Goal: Information Seeking & Learning: Learn about a topic

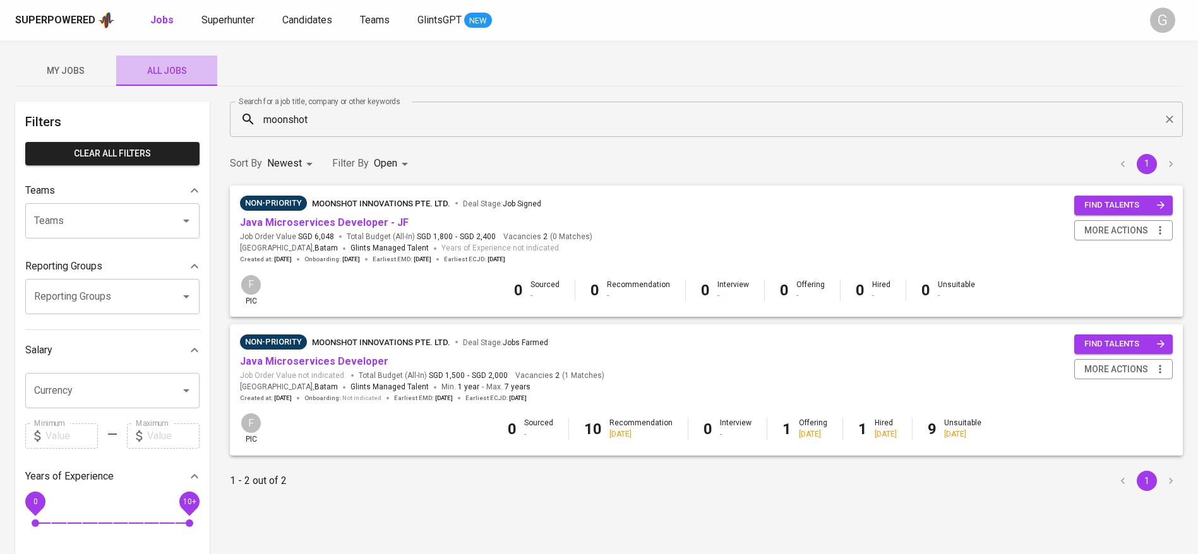
click at [161, 66] on span "All Jobs" at bounding box center [167, 71] width 86 height 16
click at [370, 114] on input "moonshot" at bounding box center [709, 119] width 897 height 24
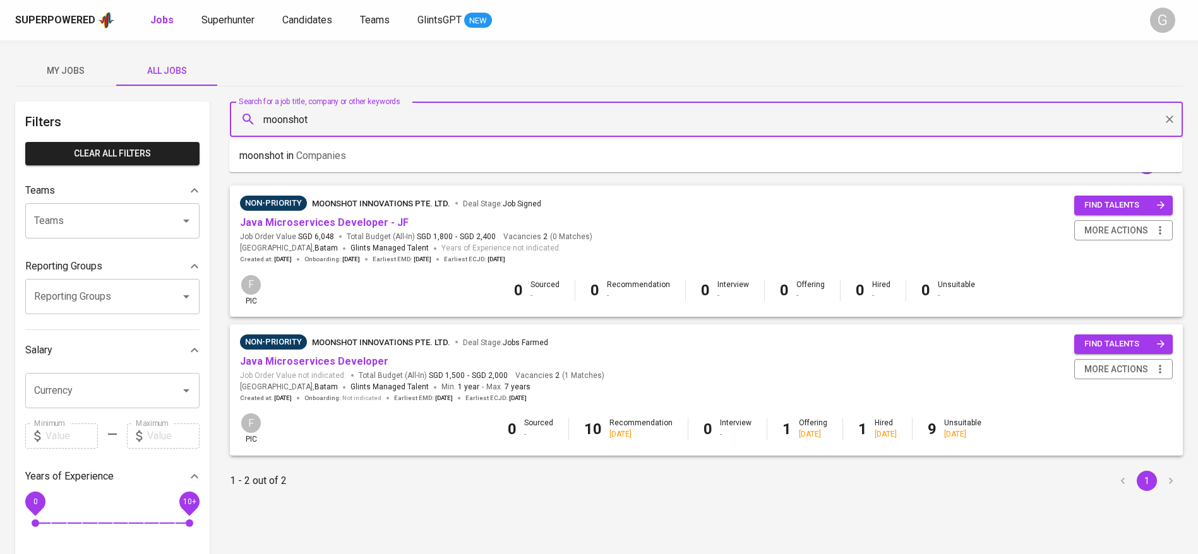
click at [370, 114] on input "moonshot" at bounding box center [709, 119] width 897 height 24
type input "ntuc"
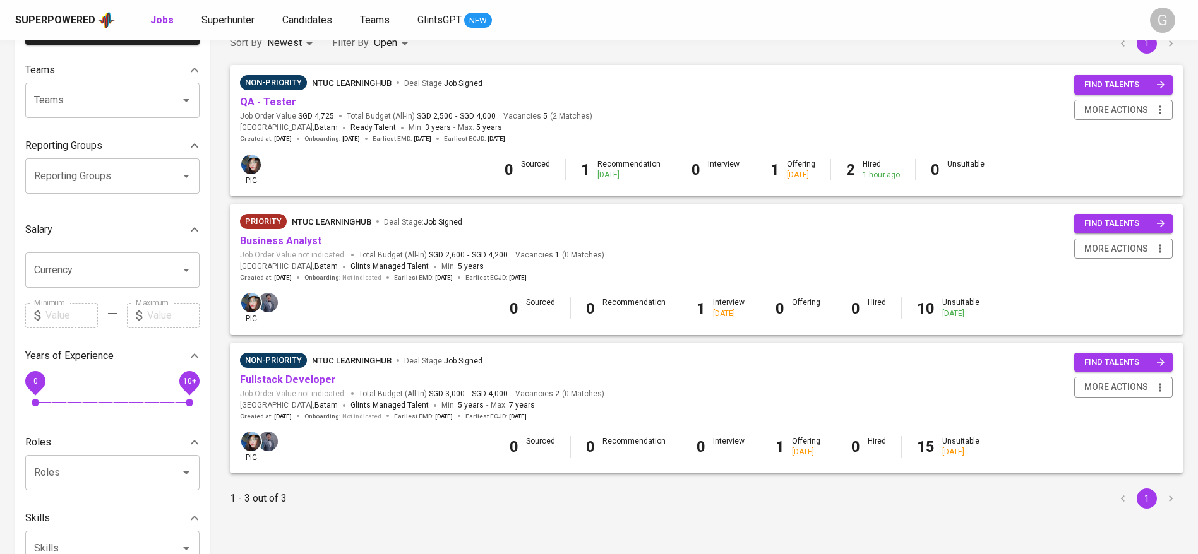
scroll to position [121, 0]
click at [272, 105] on link "QA - Tester" at bounding box center [268, 101] width 56 height 12
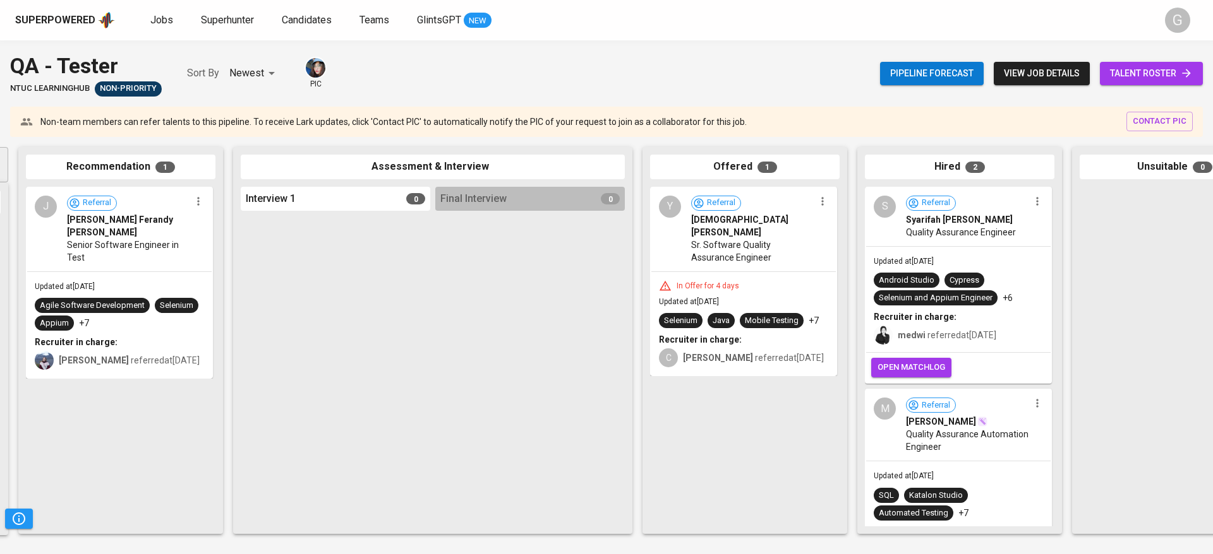
click at [961, 231] on span "Quality Assurance Engineer" at bounding box center [961, 232] width 110 height 13
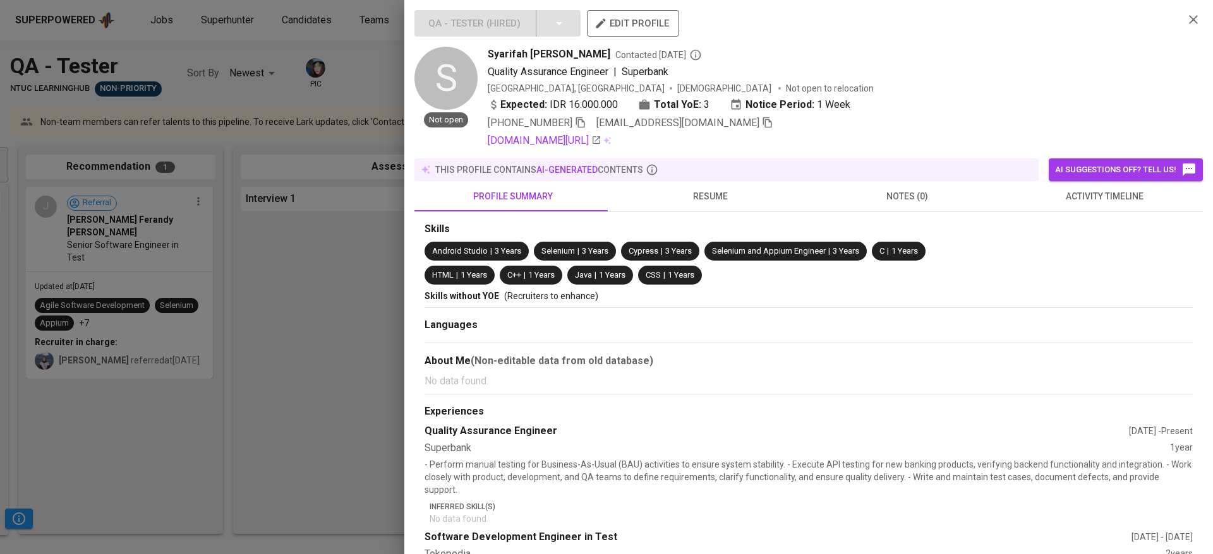
click at [362, 277] on div at bounding box center [606, 277] width 1213 height 554
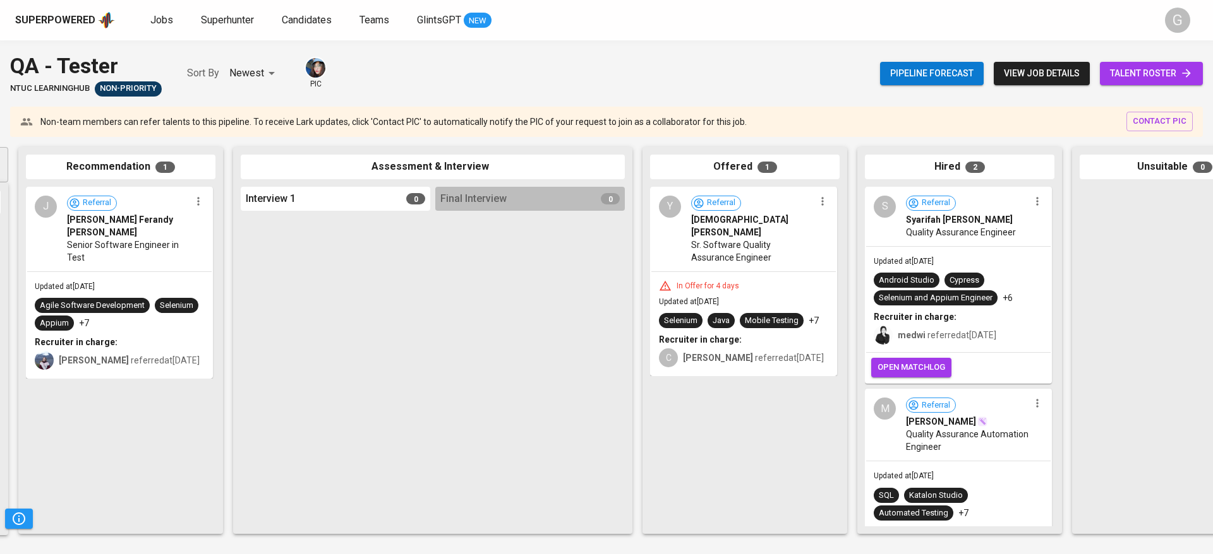
scroll to position [85, 0]
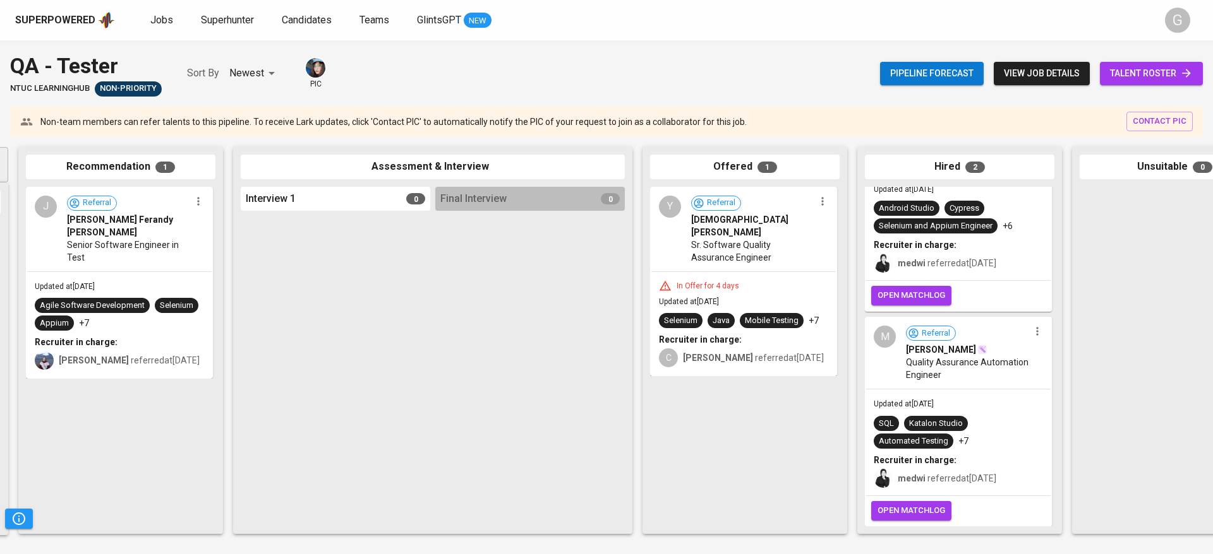
click at [1005, 416] on div "SQL Katalon Studio Automated Testing +7" at bounding box center [957, 432] width 169 height 33
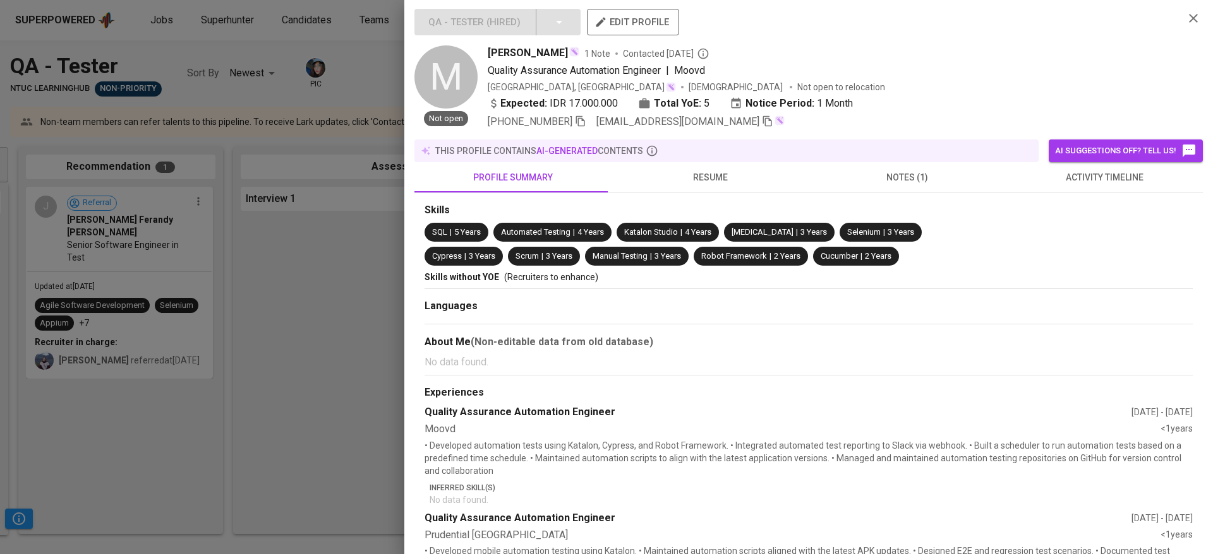
scroll to position [4, 0]
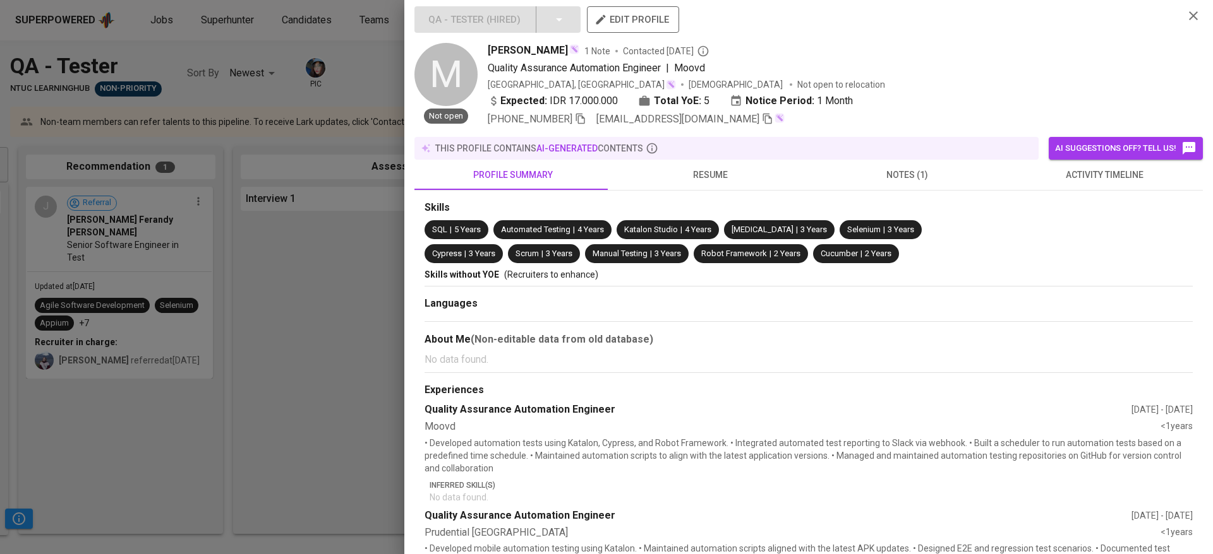
click at [338, 279] on div at bounding box center [606, 277] width 1213 height 554
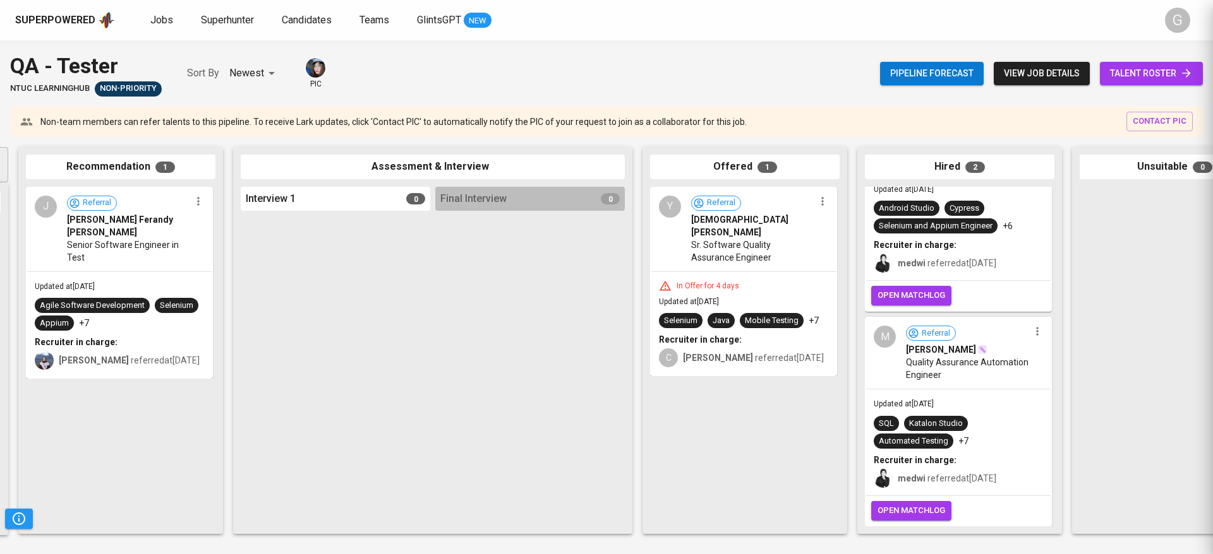
scroll to position [0, 0]
click at [990, 400] on div "Updated at [DATE] SQL Katalon Studio Automated Testing +7 Recruiter in charge: …" at bounding box center [958, 443] width 184 height 106
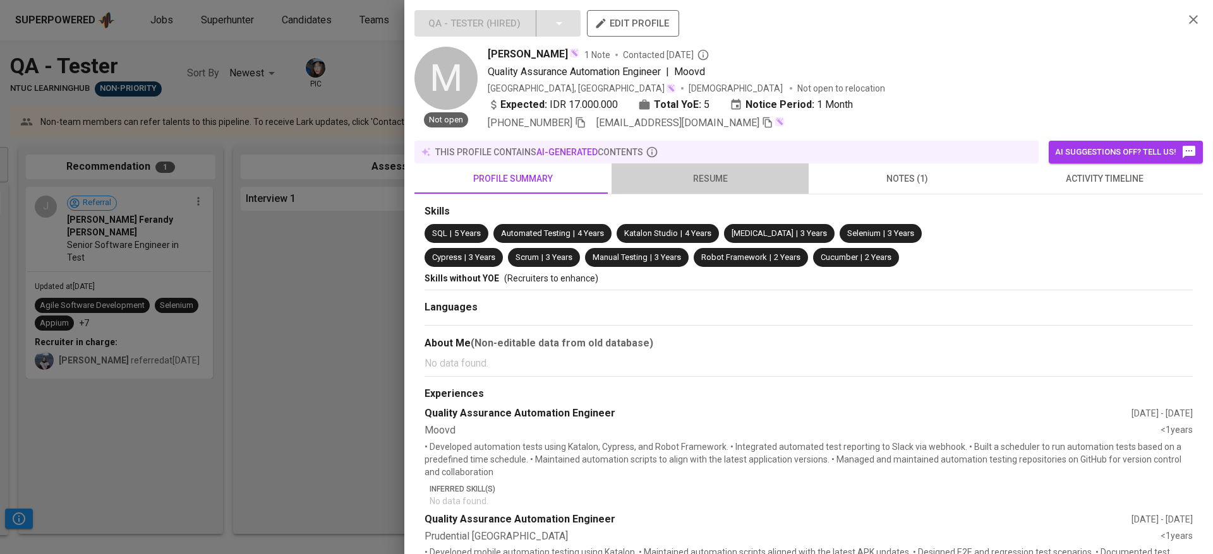
click at [728, 169] on button "resume" at bounding box center [709, 179] width 197 height 30
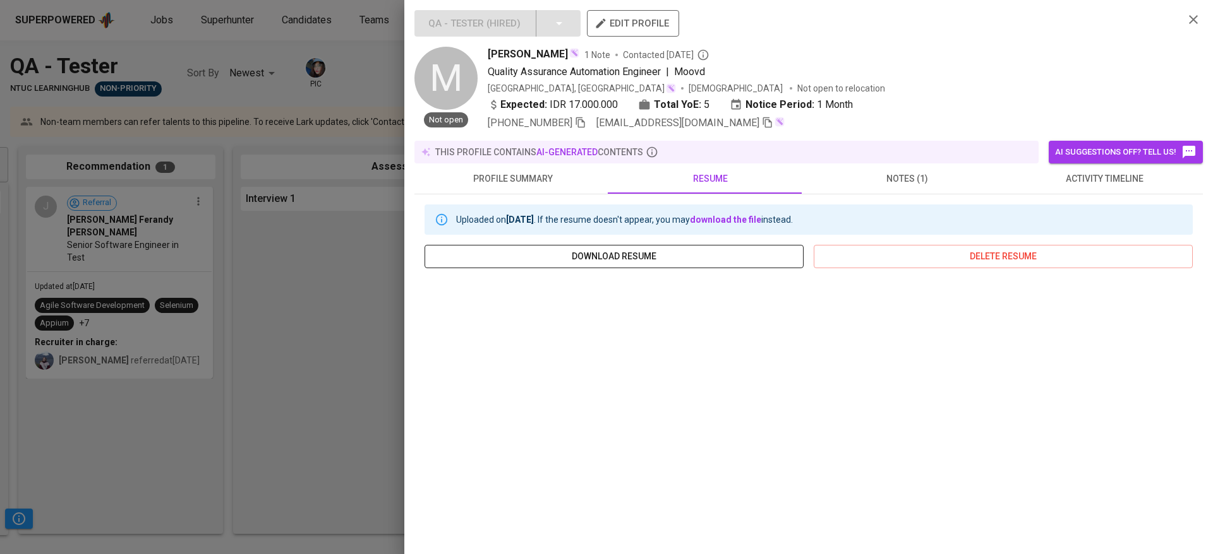
scroll to position [123, 0]
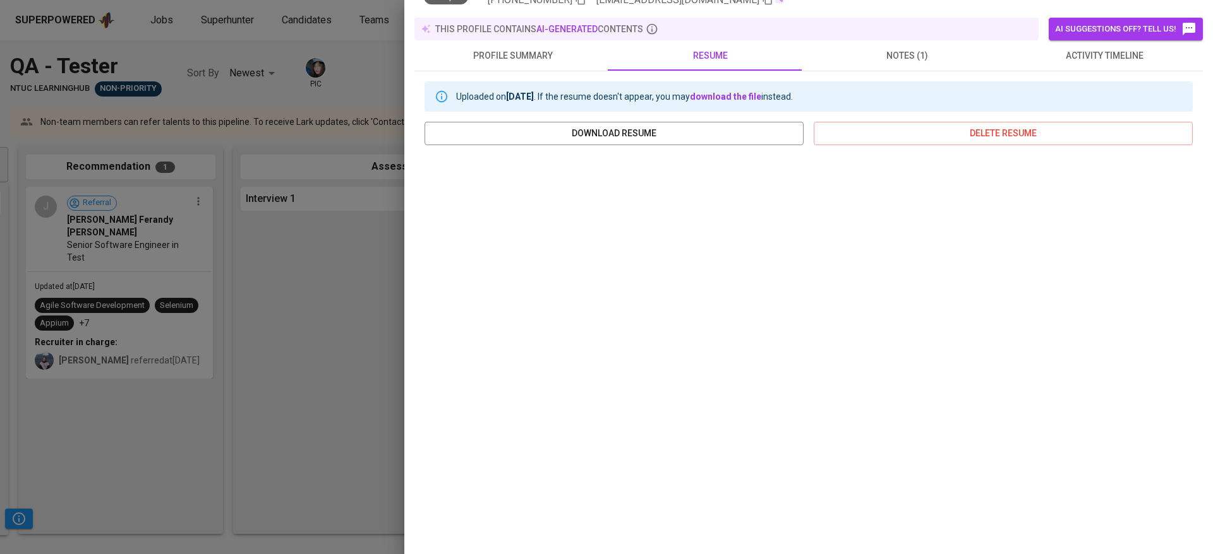
click at [287, 277] on div at bounding box center [606, 277] width 1213 height 554
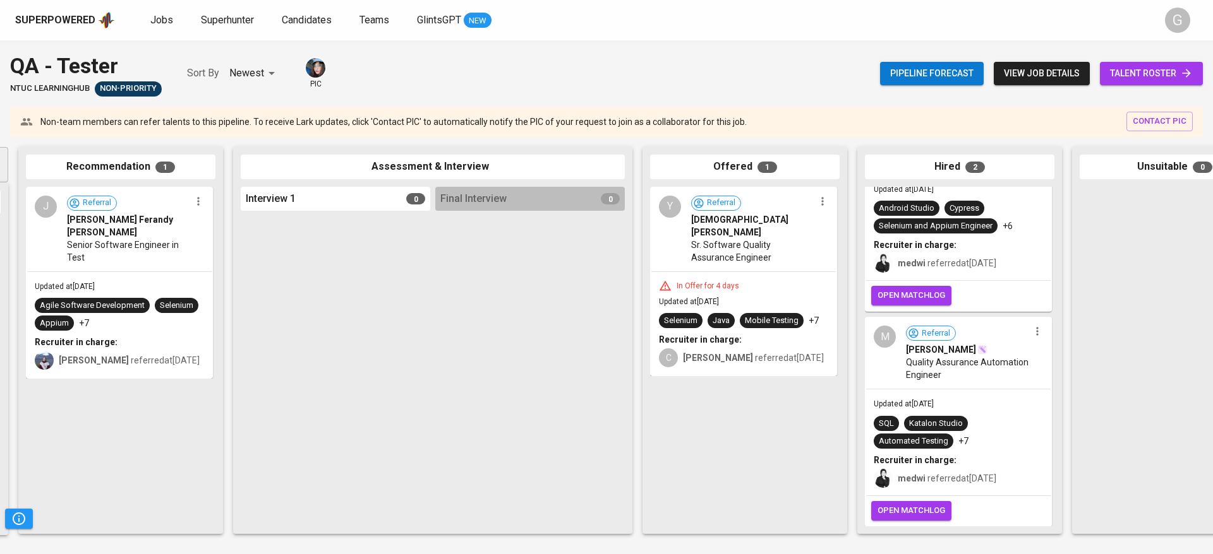
scroll to position [0, 0]
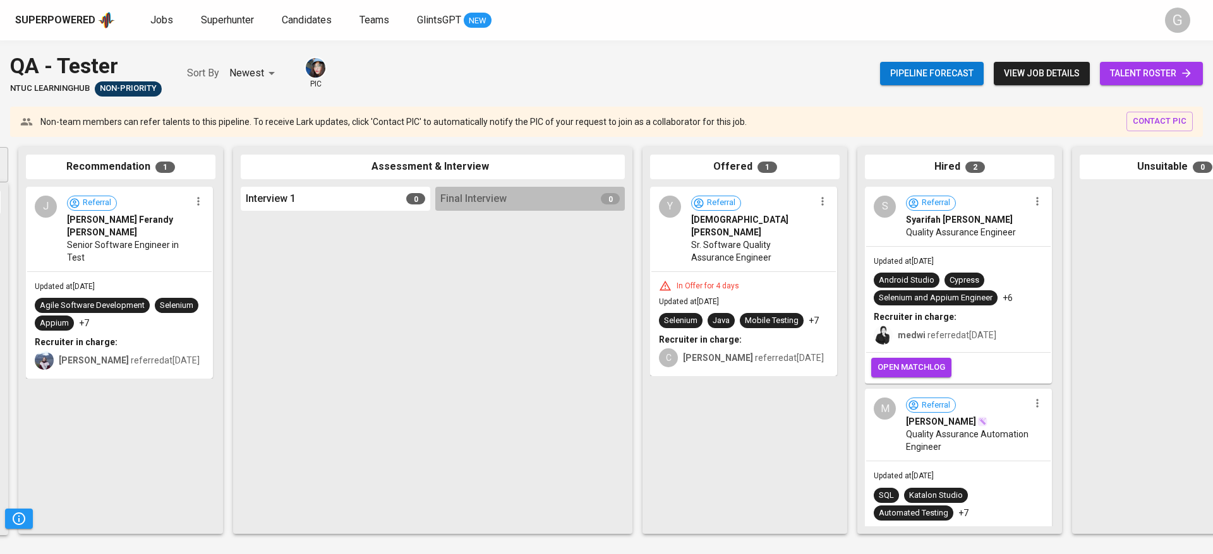
click at [987, 253] on div "Updated at [DATE] Android Studio Cypress Selenium and Appium Engineer +6 Recrui…" at bounding box center [958, 300] width 184 height 106
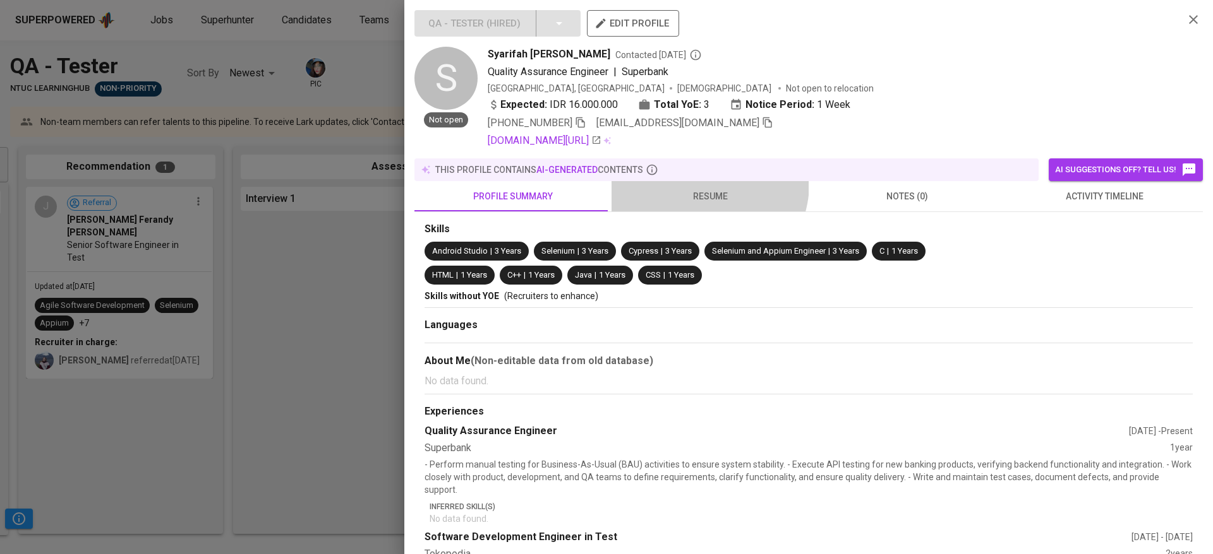
click at [700, 183] on button "resume" at bounding box center [709, 196] width 197 height 30
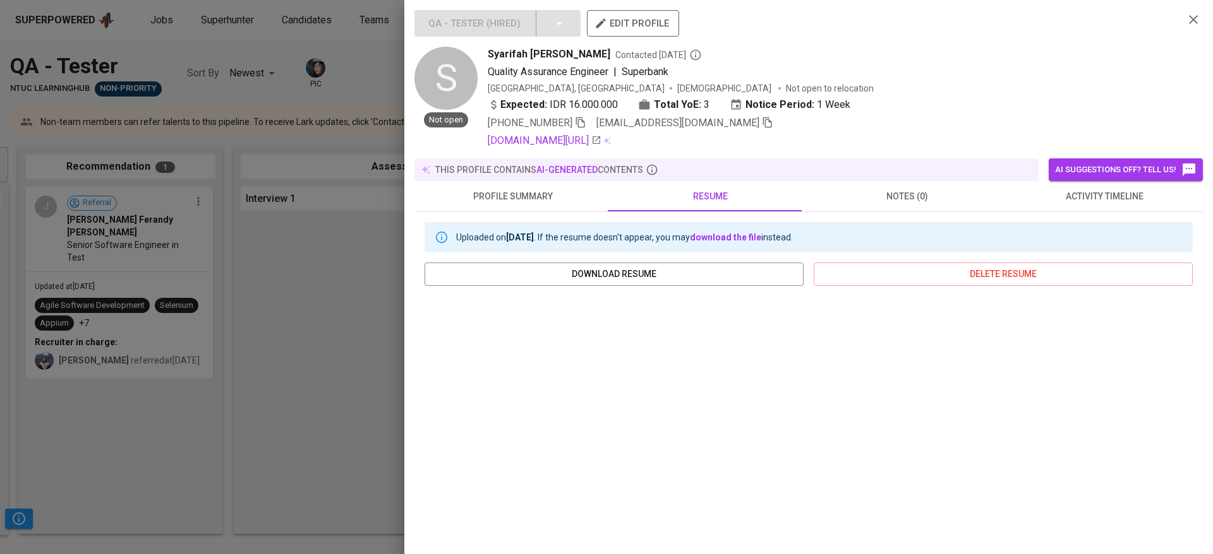
scroll to position [141, 0]
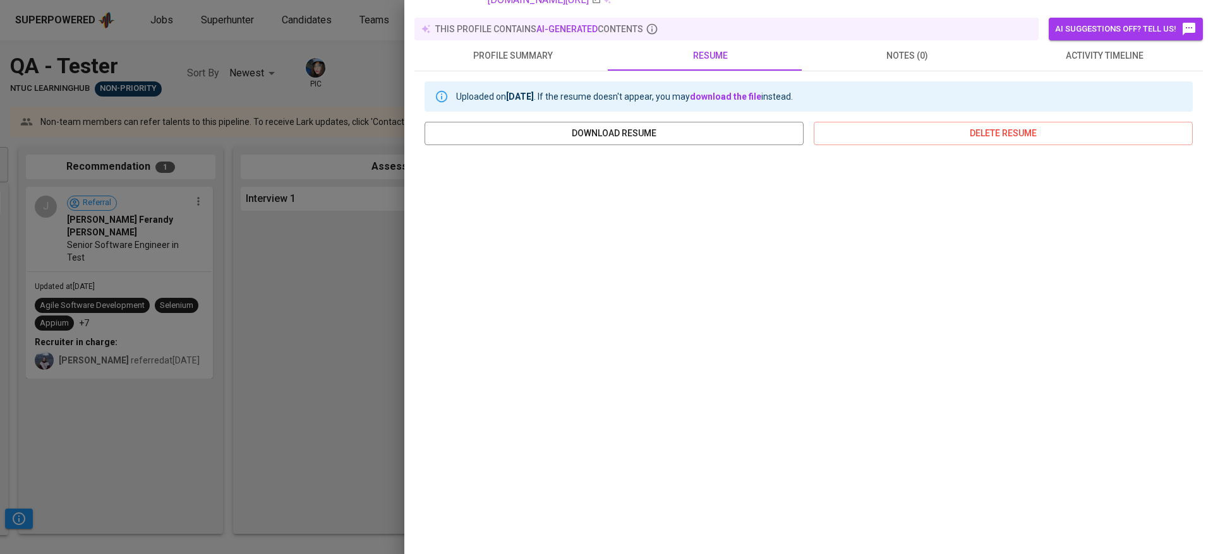
click at [277, 265] on div at bounding box center [606, 277] width 1213 height 554
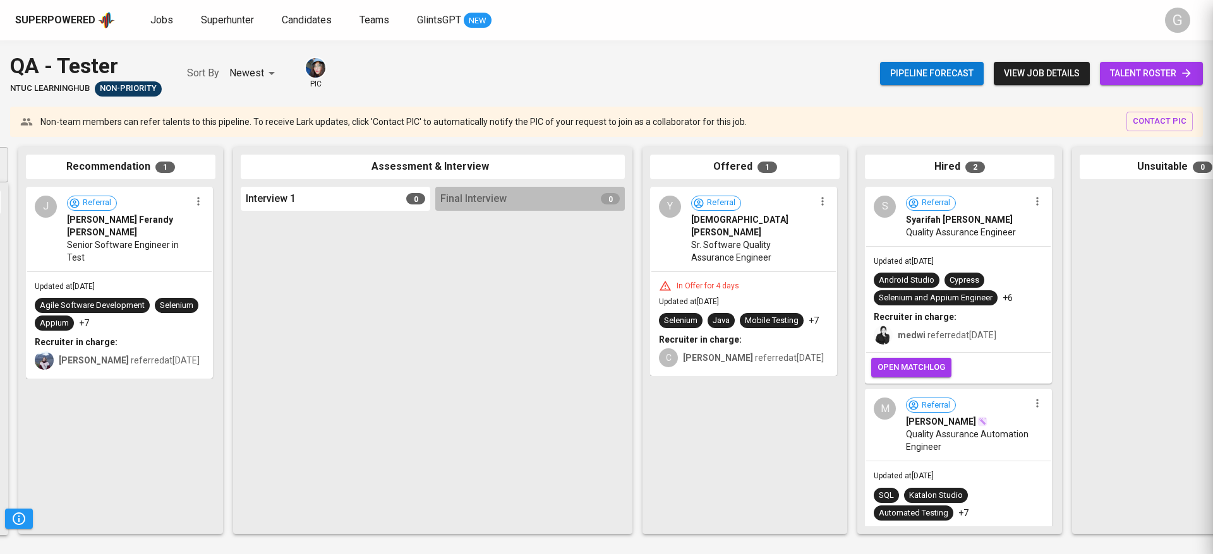
scroll to position [0, 0]
click at [719, 281] on div "In Offer for 4 days" at bounding box center [707, 286] width 73 height 11
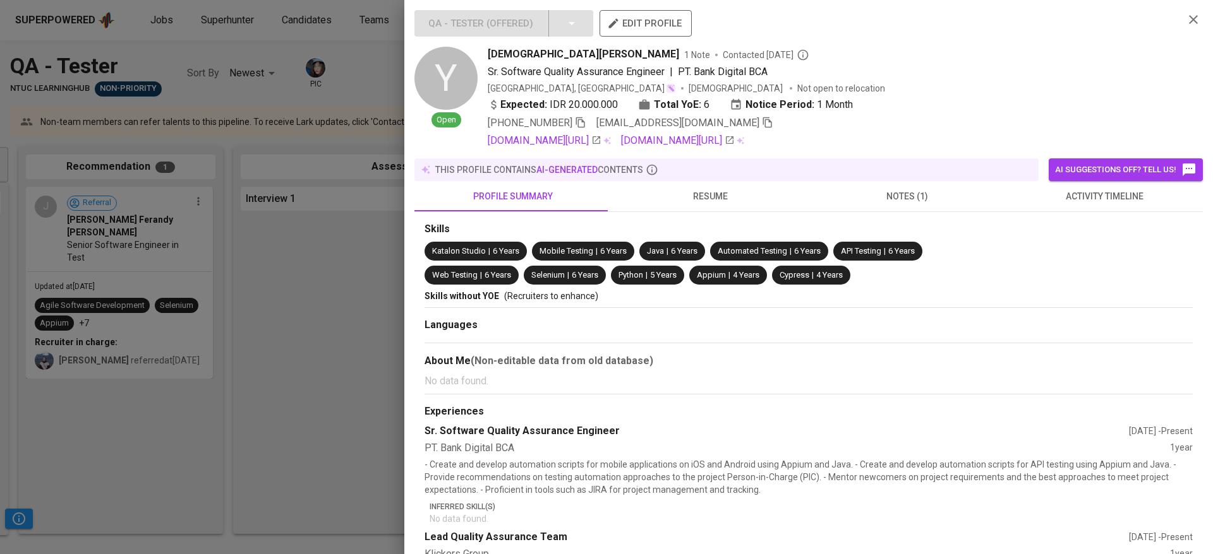
click at [729, 205] on button "resume" at bounding box center [709, 196] width 197 height 30
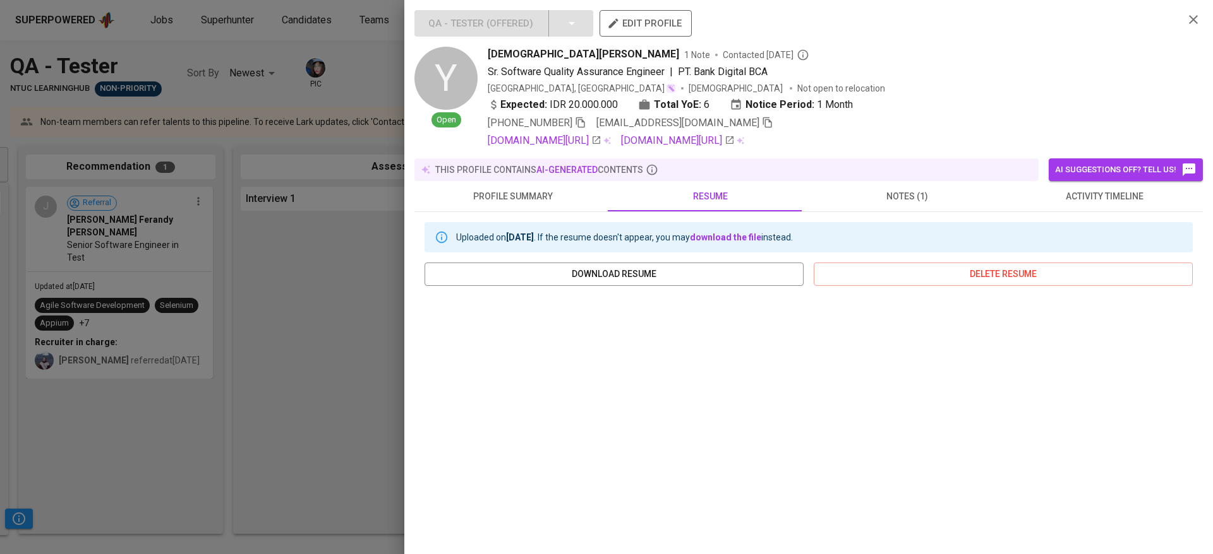
click at [248, 435] on div at bounding box center [606, 277] width 1213 height 554
